Goal: Information Seeking & Learning: Learn about a topic

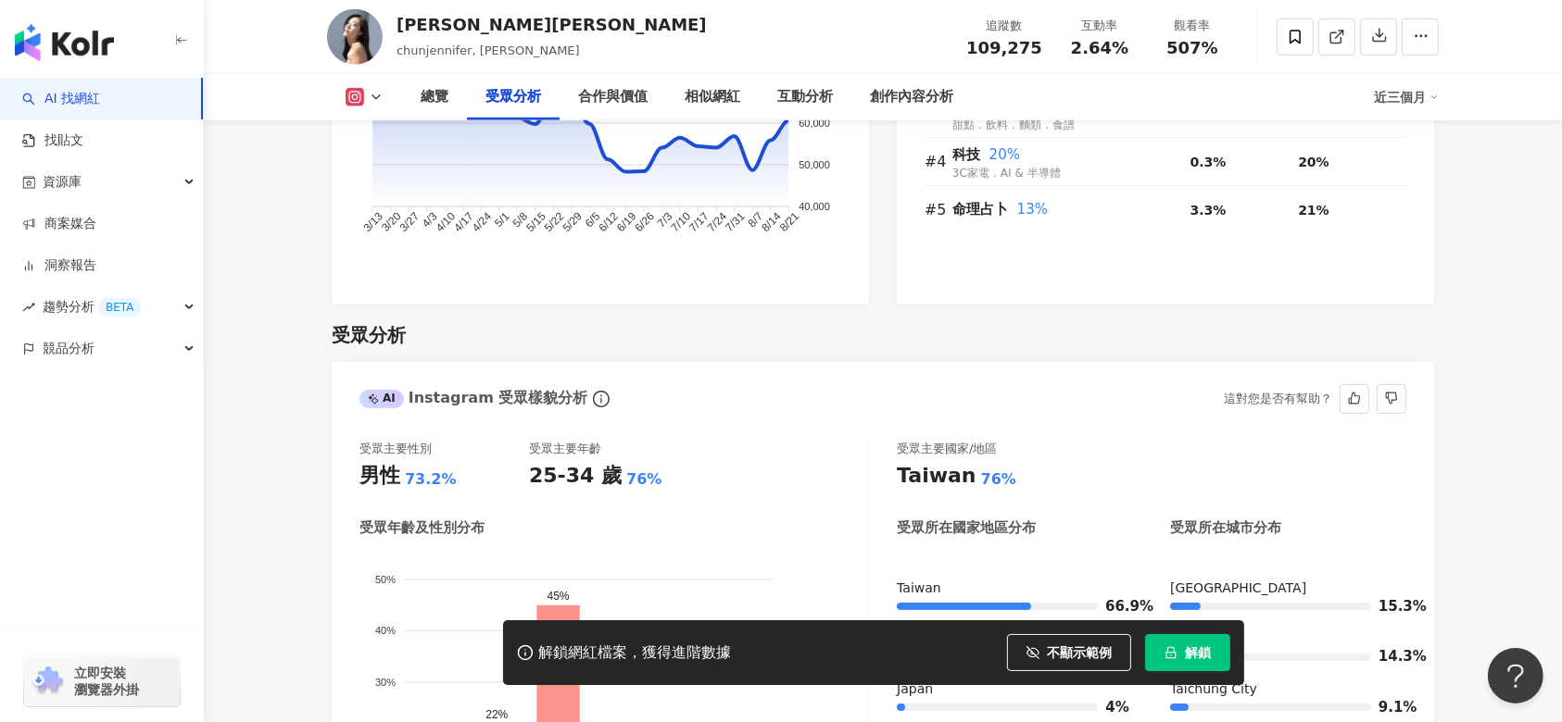
scroll to position [1564, 0]
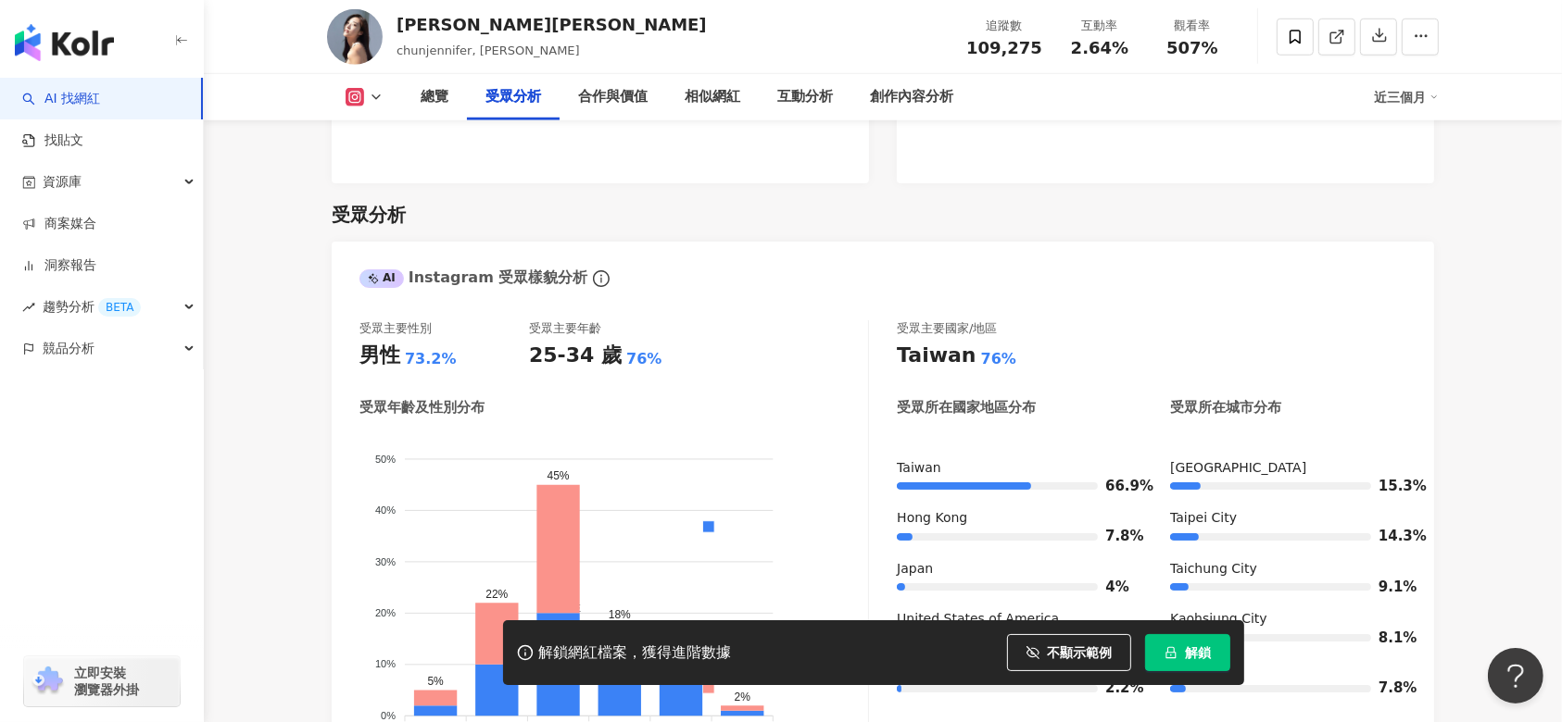
click at [1529, 70] on div "[PERSON_NAME][PERSON_NAME], [PERSON_NAME]數 109,275 互動率 2.64% 觀看率 507%" at bounding box center [883, 37] width 1358 height 74
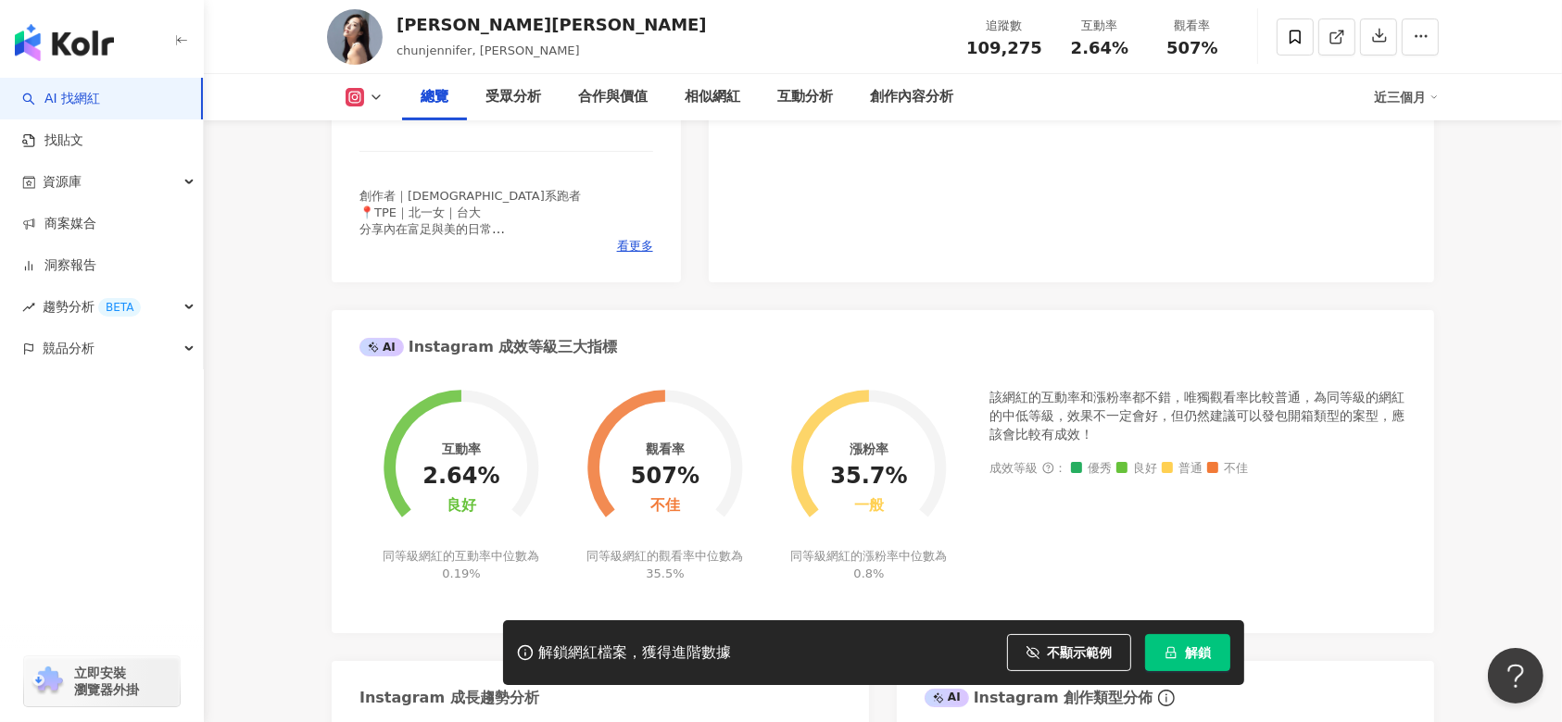
scroll to position [0, 0]
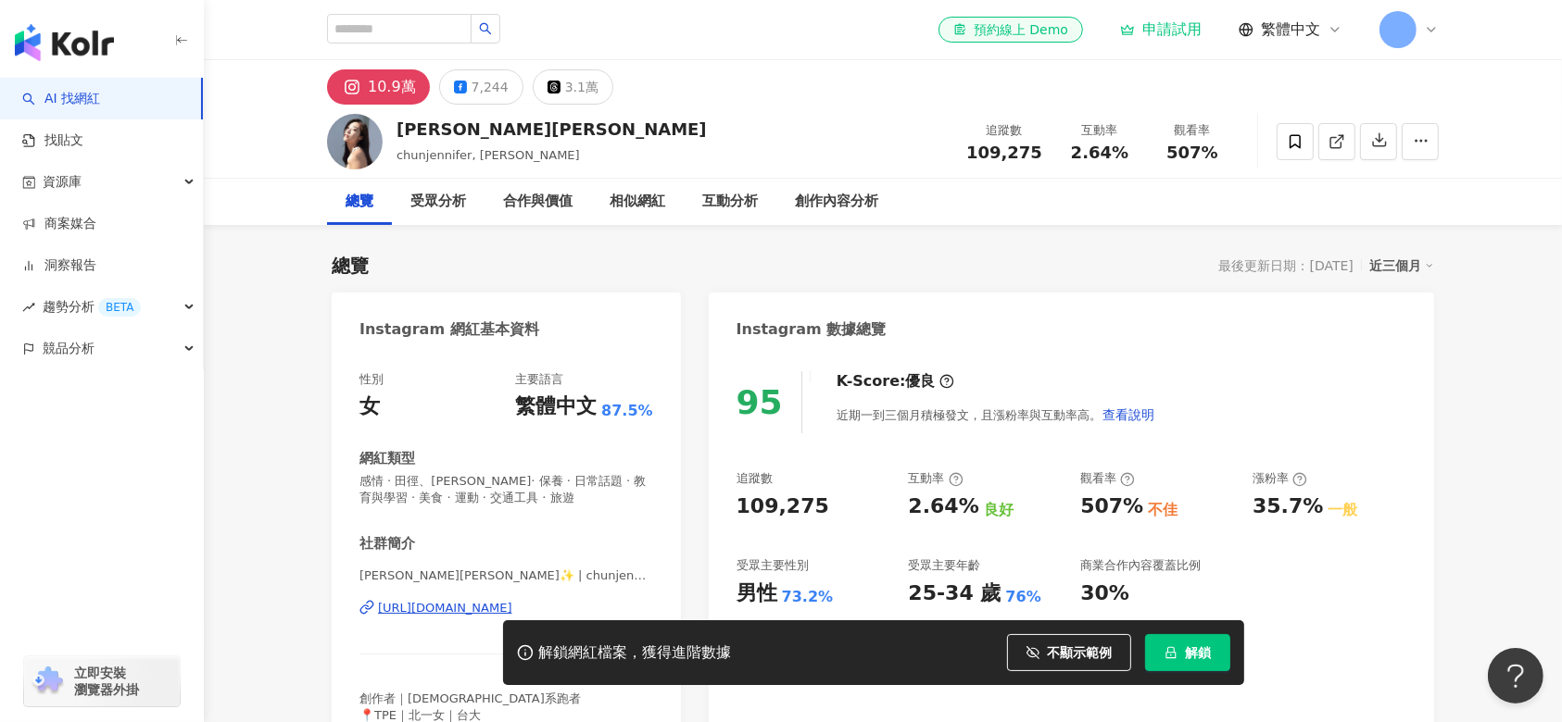
drag, startPoint x: 274, startPoint y: 482, endPoint x: 320, endPoint y: 62, distance: 422.0
click at [471, 76] on div "7,244" at bounding box center [489, 87] width 37 height 26
click at [471, 85] on div "7,244" at bounding box center [489, 87] width 37 height 26
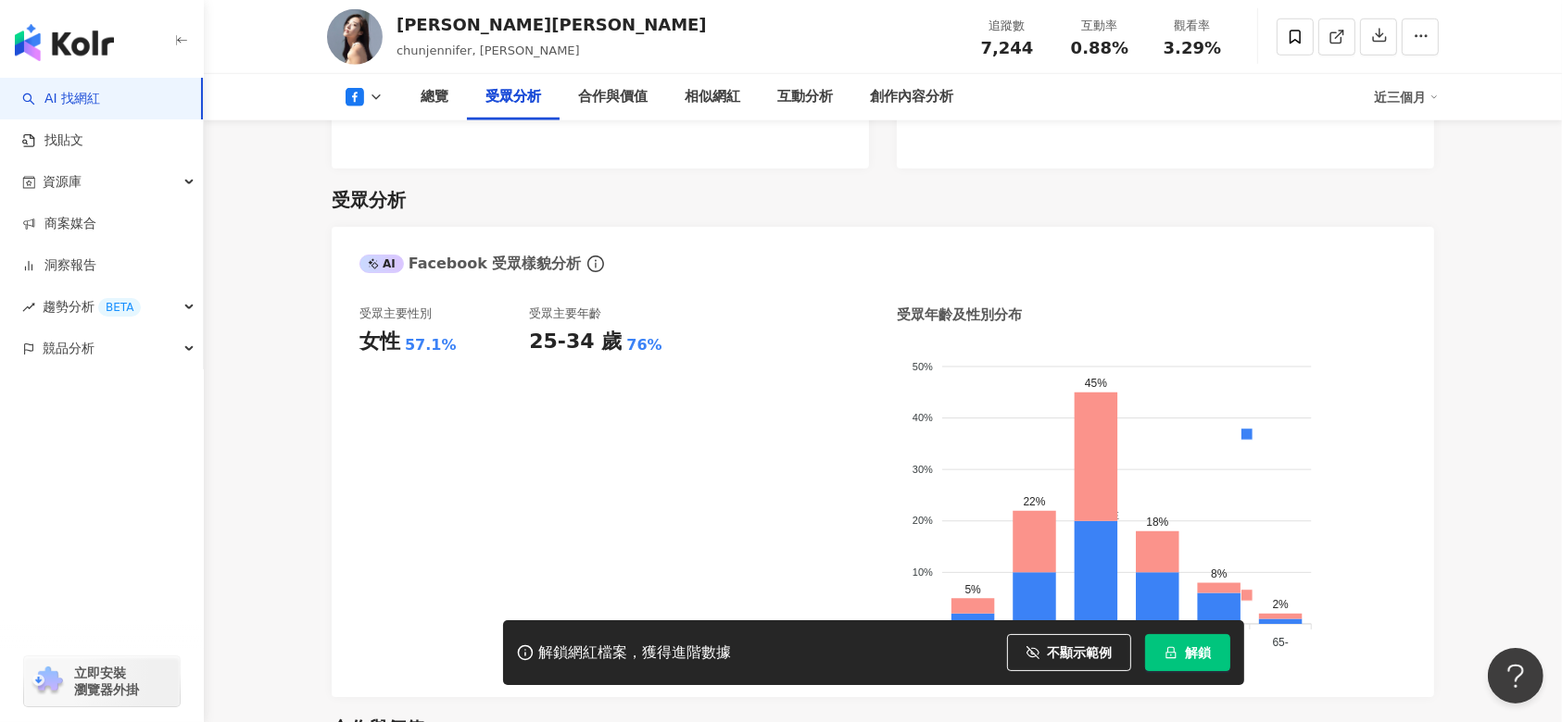
scroll to position [1620, 0]
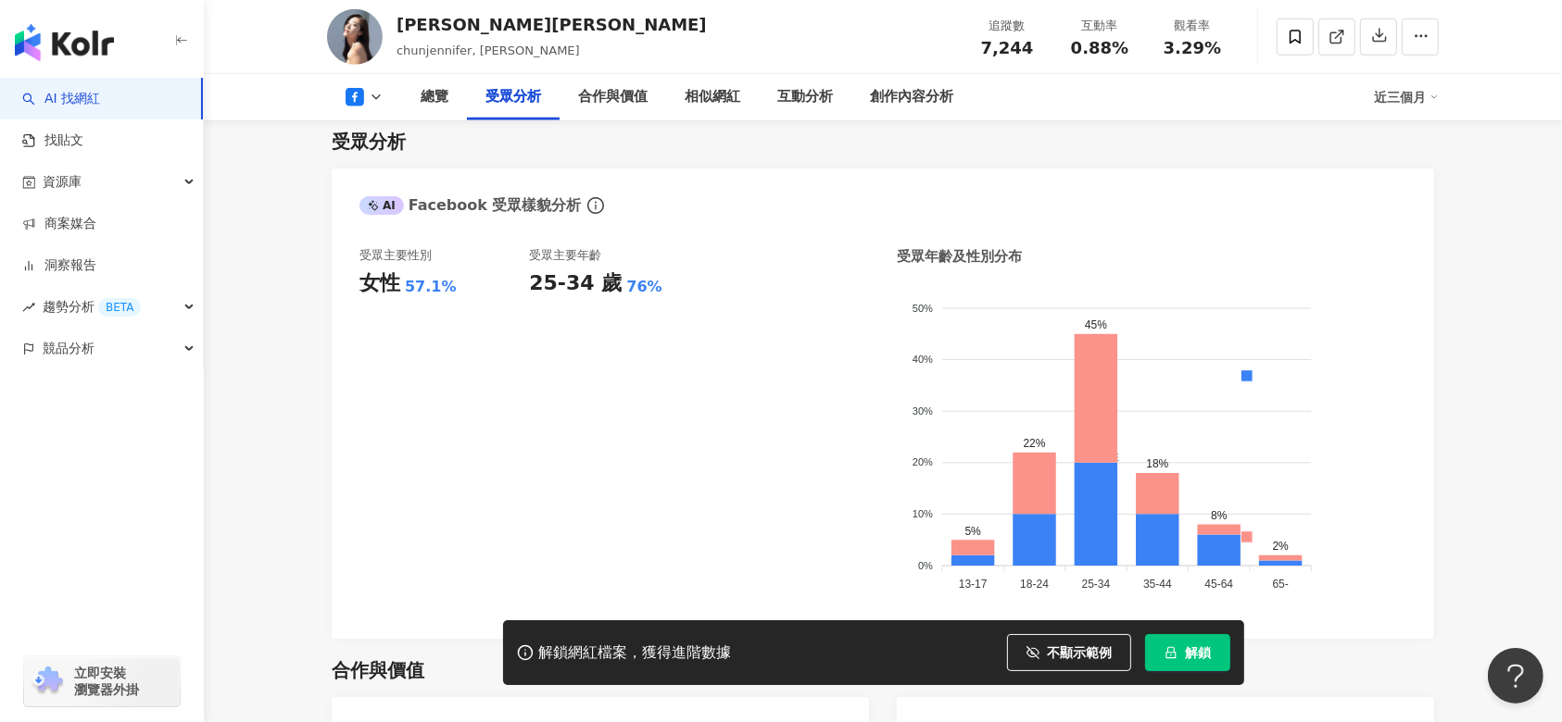
click at [360, 97] on icon at bounding box center [354, 97] width 19 height 19
click at [370, 99] on icon at bounding box center [376, 97] width 15 height 15
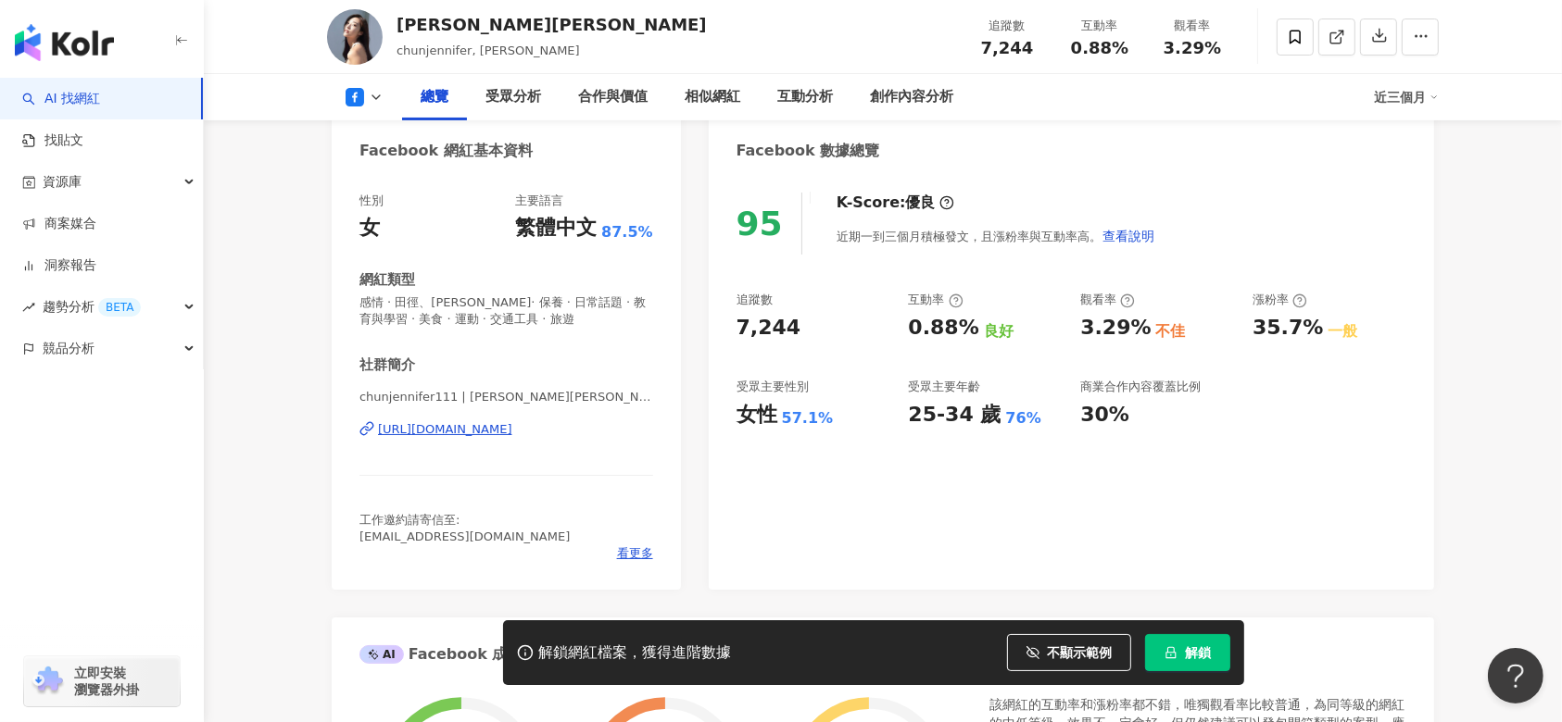
scroll to position [0, 0]
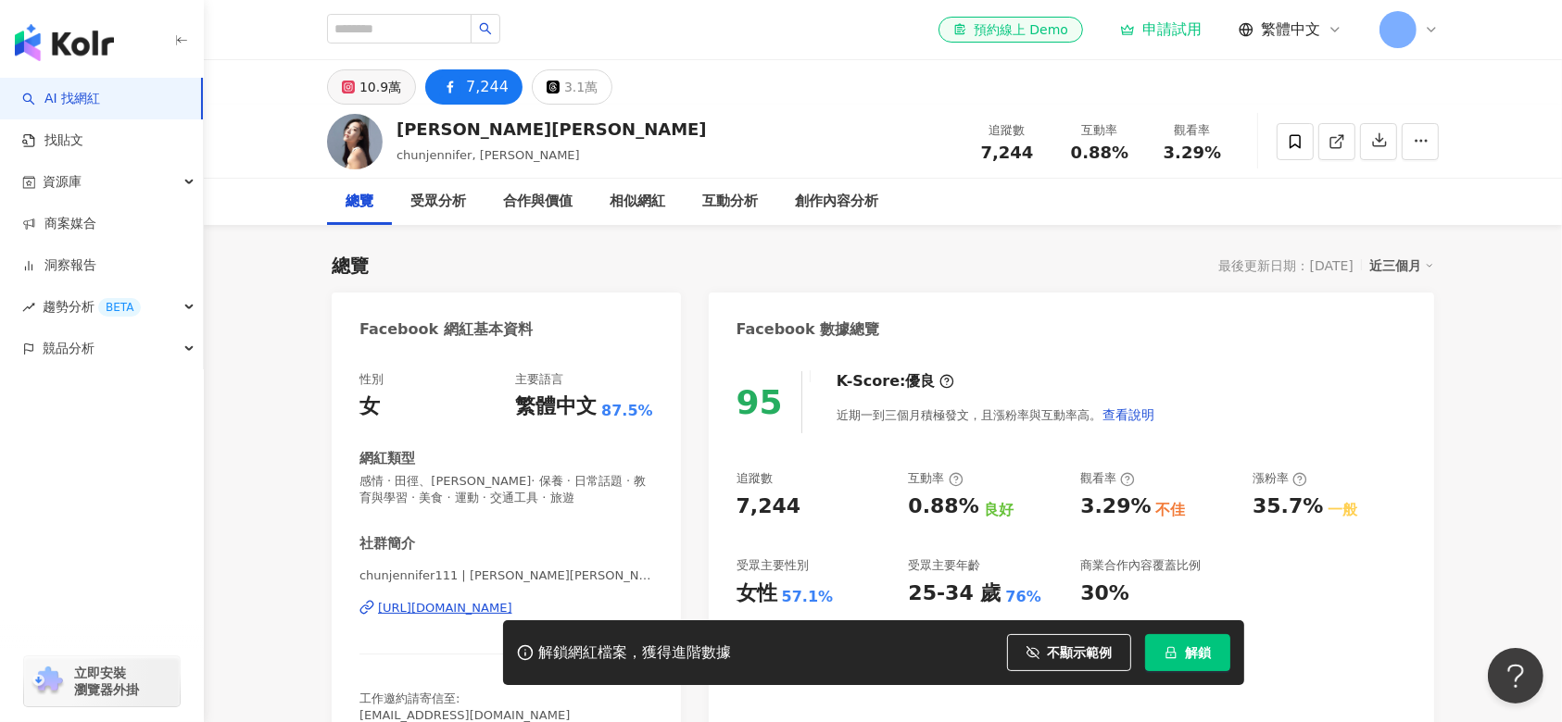
click at [378, 78] on div "10.9萬" at bounding box center [380, 87] width 42 height 26
click at [378, 85] on div "10.9萬" at bounding box center [380, 87] width 42 height 26
click at [366, 84] on button "10.9萬" at bounding box center [371, 86] width 89 height 35
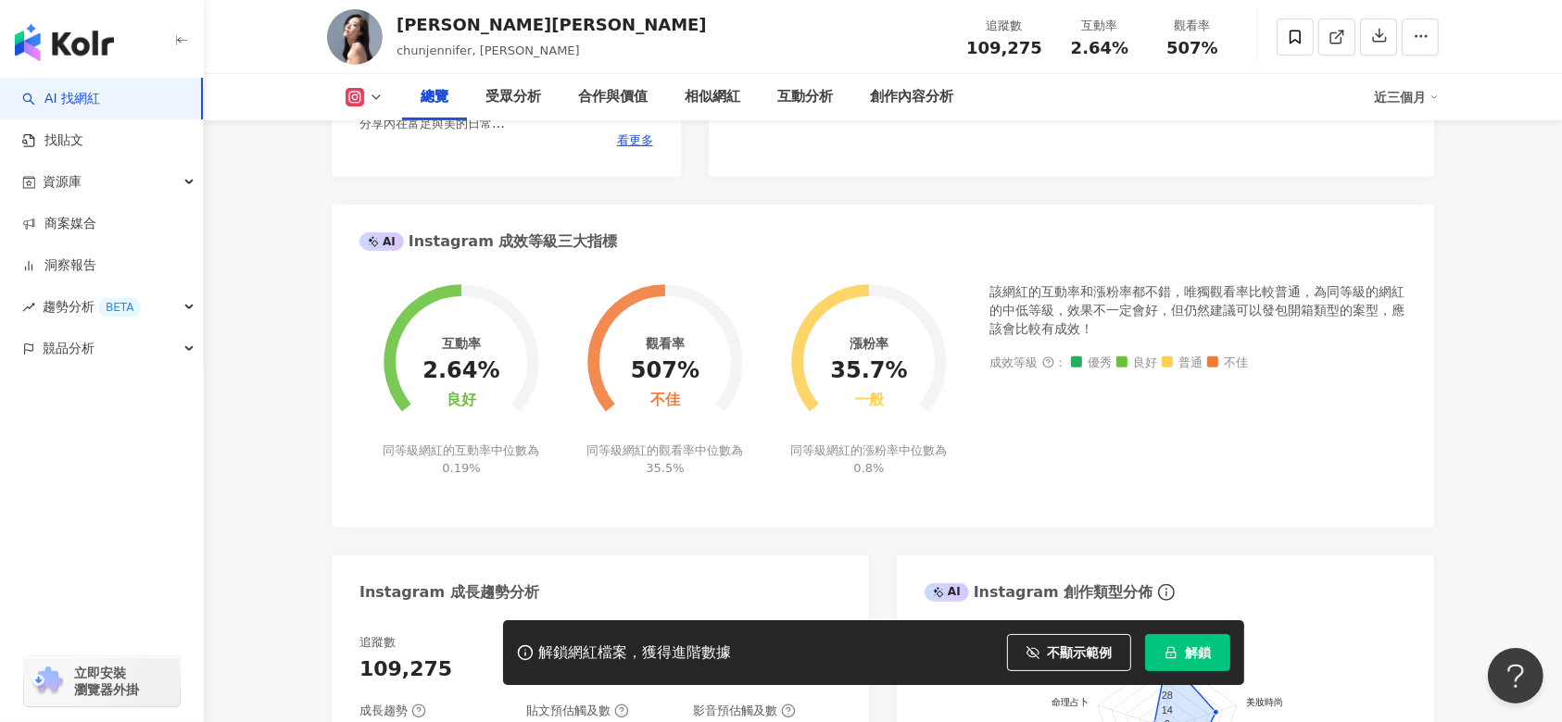
scroll to position [577, 0]
